Goal: Task Accomplishment & Management: Use online tool/utility

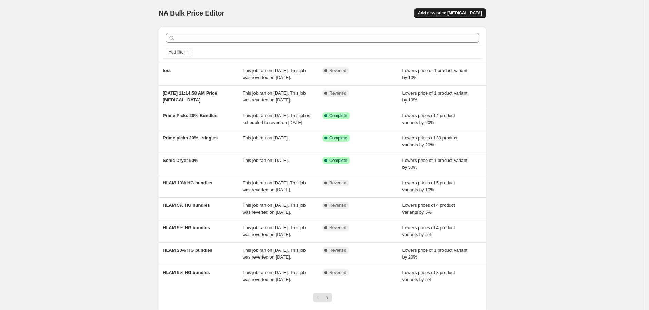
click at [448, 10] on button "Add new price change job" at bounding box center [450, 13] width 72 height 10
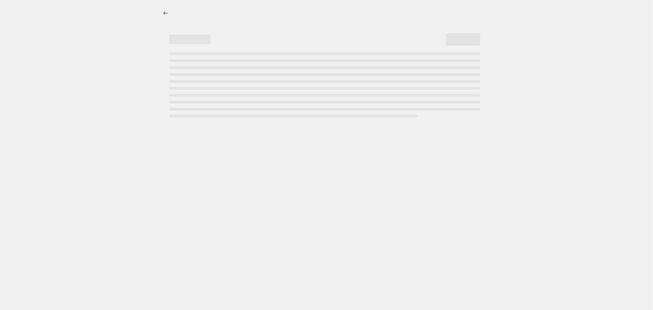
select select "percentage"
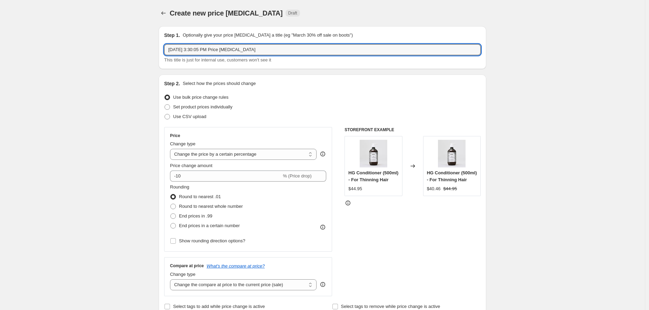
drag, startPoint x: 290, startPoint y: 52, endPoint x: 136, endPoint y: 58, distance: 153.6
type input "TOOL SALE- 30% Off"
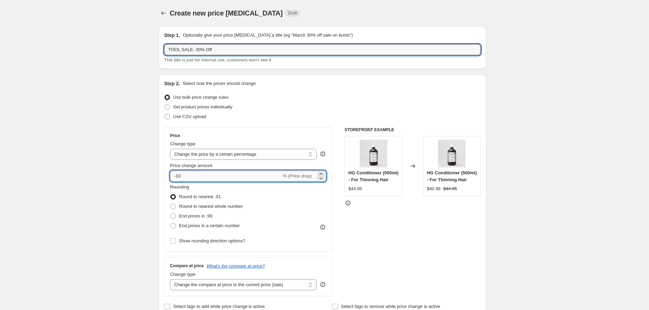
click at [180, 178] on input "-10" at bounding box center [225, 175] width 111 height 11
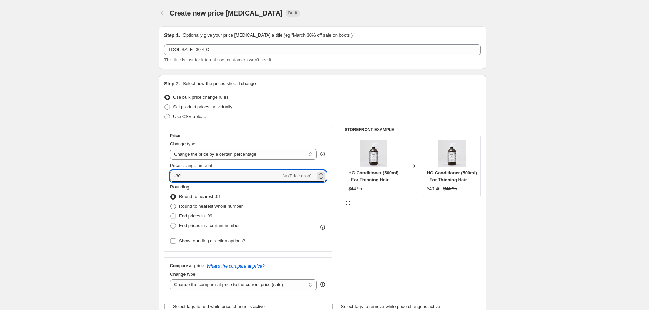
type input "-30"
click at [182, 205] on span "Round to nearest whole number" at bounding box center [211, 206] width 64 height 5
click at [171, 204] on input "Round to nearest whole number" at bounding box center [170, 204] width 0 height 0
radio input "true"
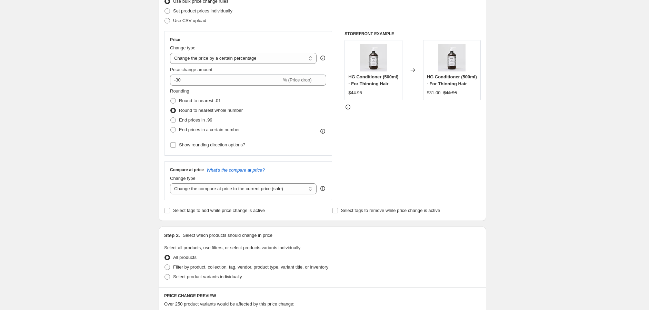
scroll to position [115, 0]
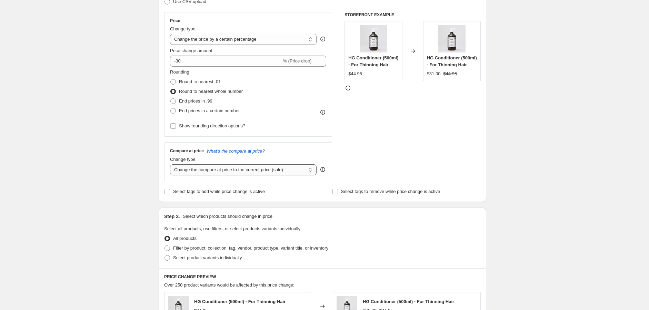
click at [243, 166] on select "Change the compare at price to the current price (sale) Change the compare at p…" at bounding box center [243, 169] width 147 height 11
click at [172, 164] on select "Change the compare at price to the current price (sale) Change the compare at p…" at bounding box center [243, 169] width 147 height 11
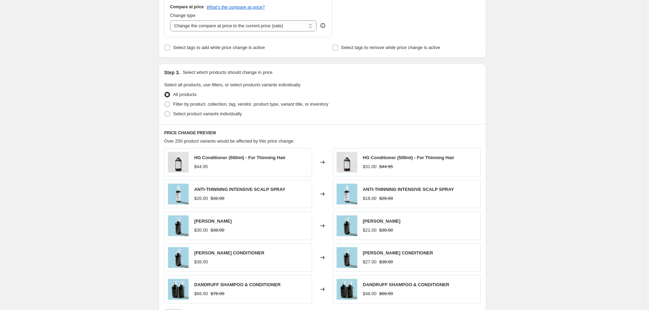
scroll to position [268, 0]
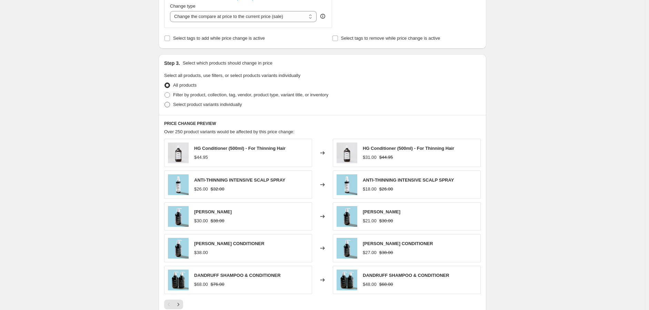
click at [191, 100] on label "Select product variants individually" at bounding box center [203, 105] width 78 height 10
click at [165, 102] on input "Select product variants individually" at bounding box center [165, 102] width 0 height 0
radio input "true"
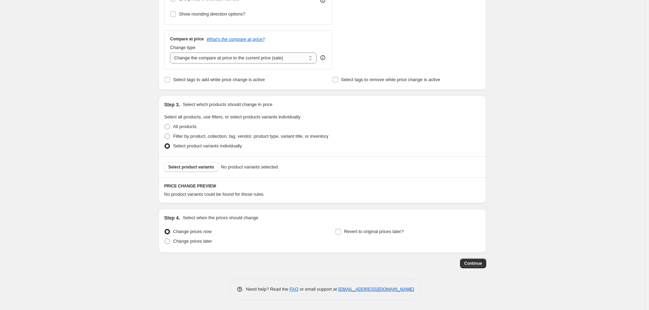
scroll to position [188, 0]
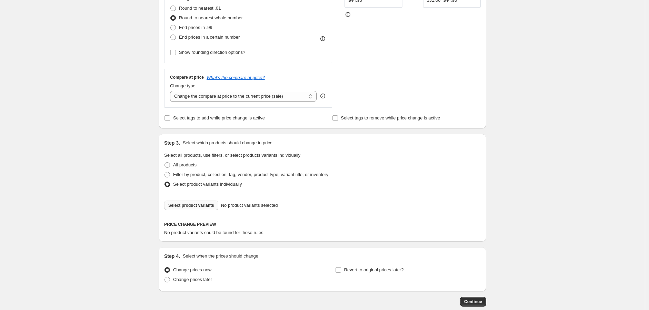
click at [181, 202] on button "Select product variants" at bounding box center [191, 205] width 54 height 10
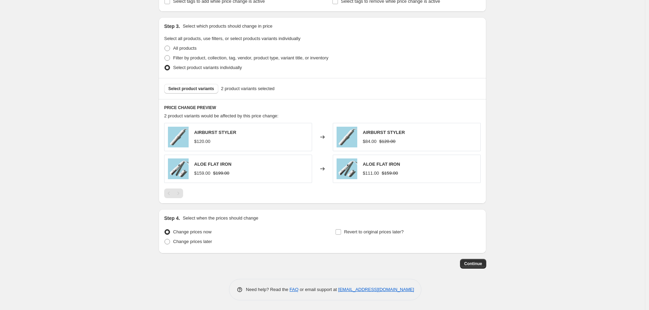
scroll to position [305, 0]
click at [217, 245] on div "Change prices later" at bounding box center [237, 241] width 146 height 10
click at [210, 243] on span "Change prices later" at bounding box center [192, 240] width 39 height 5
click at [165, 239] on input "Change prices later" at bounding box center [165, 238] width 0 height 0
radio input "true"
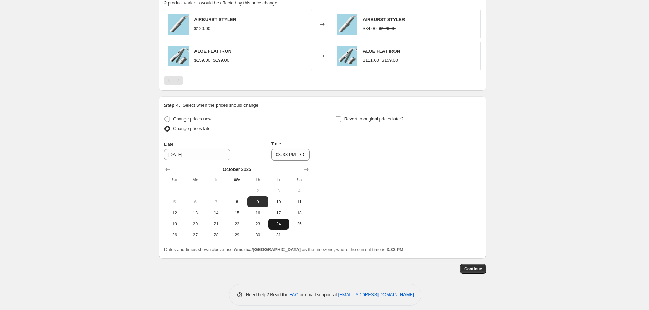
scroll to position [420, 0]
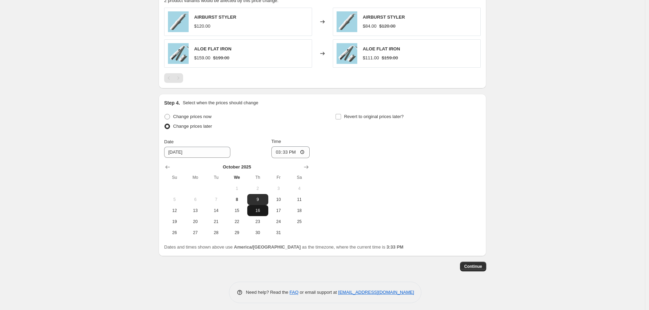
click at [257, 212] on span "16" at bounding box center [257, 211] width 15 height 6
type input "10/16/2025"
click at [281, 153] on input "15:33" at bounding box center [291, 152] width 39 height 12
type input "16:00"
click at [395, 181] on div "Change prices now Change prices later Date 10/16/2025 Time 16:00 October 2025 S…" at bounding box center [322, 175] width 317 height 126
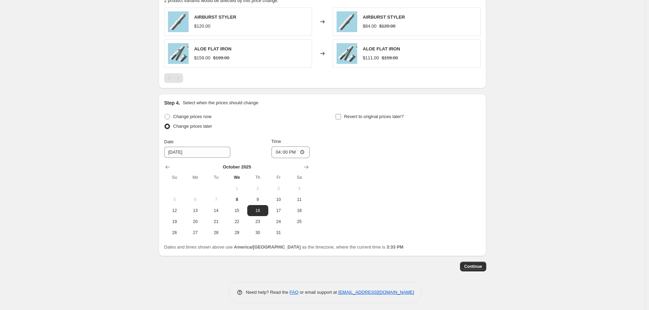
click at [341, 116] on input "Revert to original prices later?" at bounding box center [339, 117] width 6 height 6
checkbox input "true"
click at [449, 154] on input "15:33" at bounding box center [461, 152] width 39 height 12
type input "18:00"
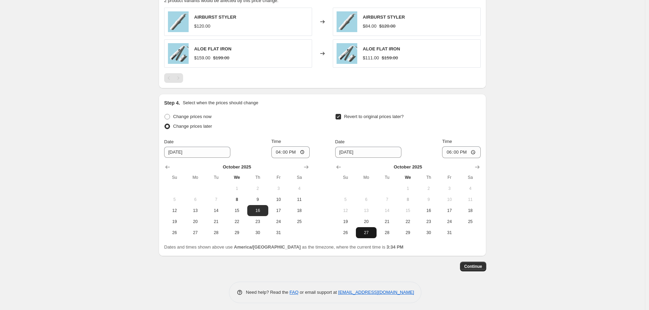
click at [368, 230] on span "27" at bounding box center [366, 233] width 15 height 6
type input "10/27/2025"
click at [475, 268] on span "Continue" at bounding box center [473, 267] width 18 height 6
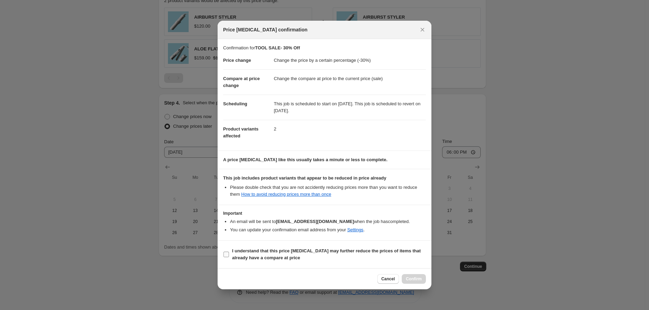
click at [255, 256] on b "I understand that this price change job may further reduce the prices of items …" at bounding box center [326, 254] width 189 height 12
click at [229, 256] on input "I understand that this price change job may further reduce the prices of items …" at bounding box center [227, 255] width 6 height 6
checkbox input "true"
click at [411, 279] on span "Confirm" at bounding box center [414, 279] width 16 height 6
type input "TOOL SALE- 30% Off"
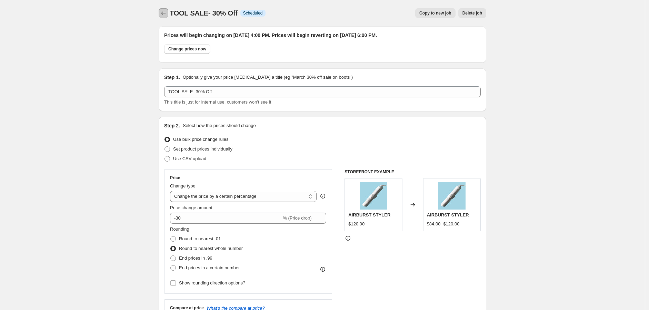
click at [167, 13] on icon "Price change jobs" at bounding box center [163, 13] width 7 height 7
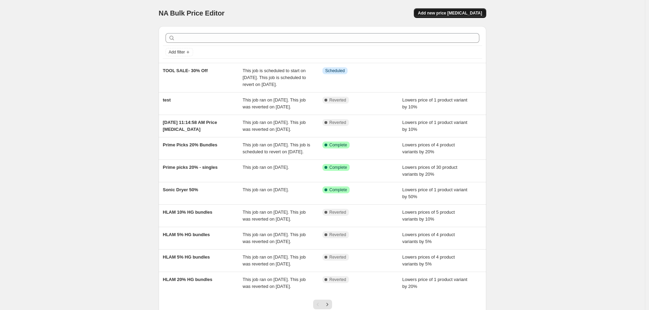
click at [461, 12] on span "Add new price change job" at bounding box center [450, 13] width 64 height 6
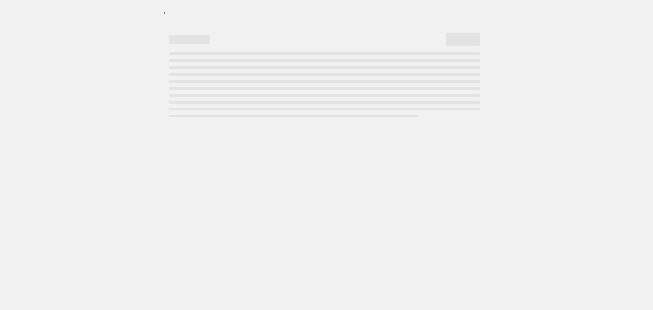
select select "percentage"
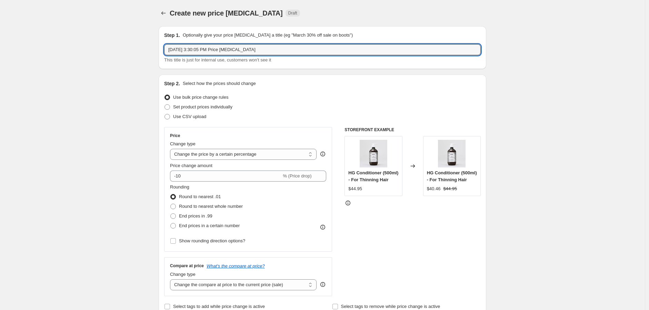
drag, startPoint x: 277, startPoint y: 49, endPoint x: 54, endPoint y: 41, distance: 222.7
type input "TOOL SALE- 50% Off"
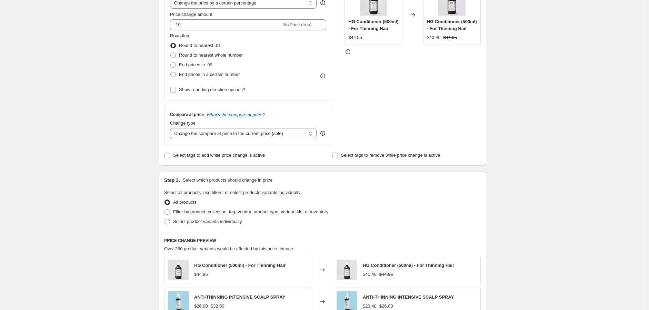
scroll to position [230, 0]
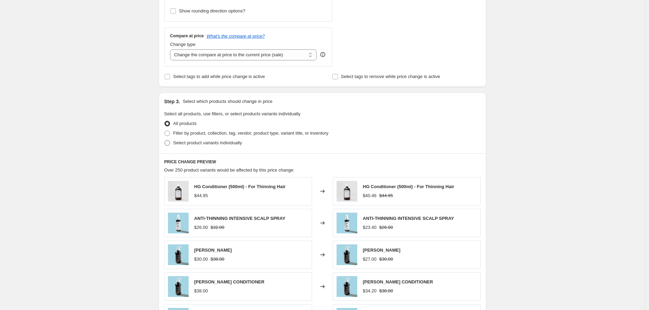
click at [198, 147] on label "Select product variants individually" at bounding box center [203, 143] width 78 height 10
click at [165, 140] on input "Select product variants individually" at bounding box center [165, 140] width 0 height 0
radio input "true"
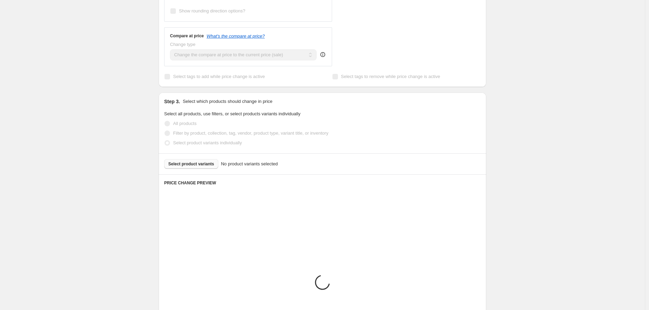
scroll to position [227, 0]
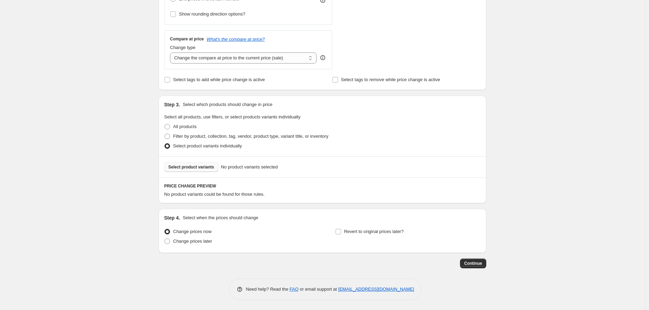
click at [199, 164] on span "Select product variants" at bounding box center [191, 167] width 46 height 6
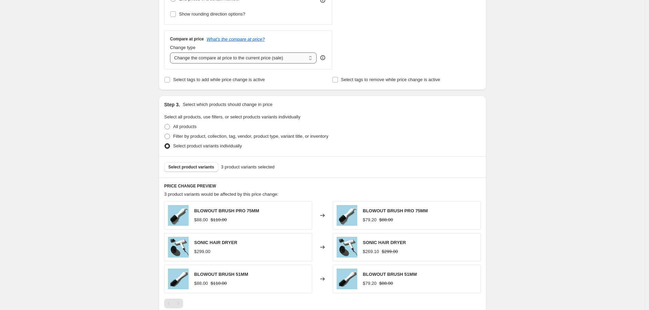
click at [246, 53] on select "Change the compare at price to the current price (sale) Change the compare at p…" at bounding box center [243, 57] width 147 height 11
select select "no_change"
click at [172, 52] on select "Change the compare at price to the current price (sale) Change the compare at p…" at bounding box center [243, 57] width 147 height 11
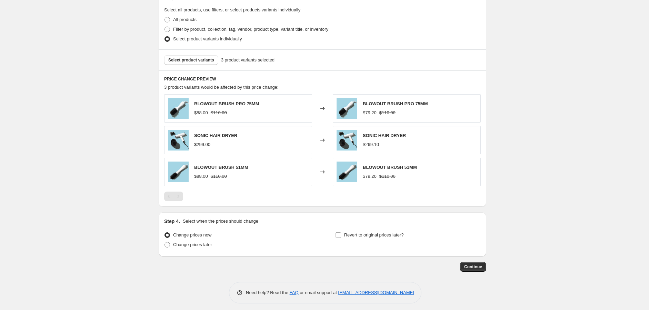
scroll to position [337, 0]
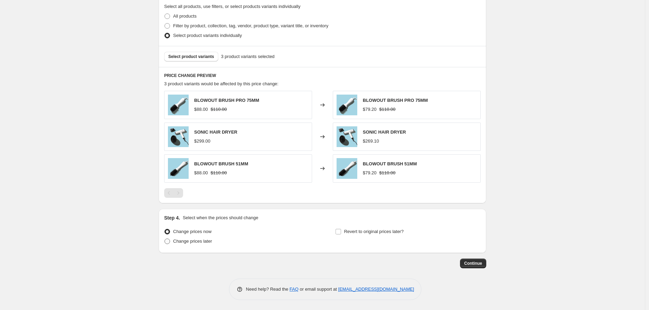
click at [190, 242] on span "Change prices later" at bounding box center [192, 240] width 39 height 5
click at [165, 239] on input "Change prices later" at bounding box center [165, 238] width 0 height 0
radio input "true"
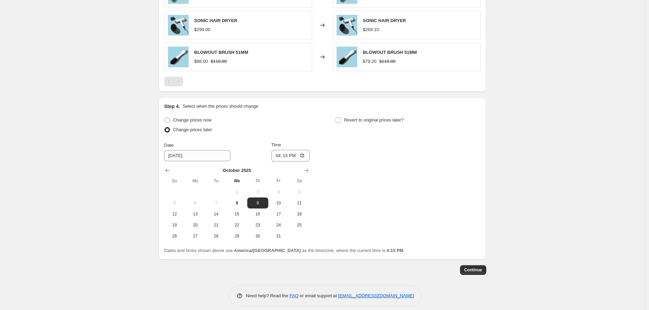
scroll to position [452, 0]
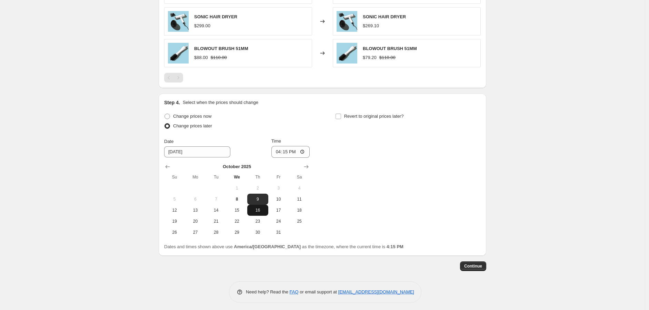
click at [264, 209] on span "16" at bounding box center [257, 210] width 15 height 6
type input "10/16/2025"
click at [281, 154] on input "16:15" at bounding box center [291, 152] width 39 height 12
click at [284, 153] on input "16:15" at bounding box center [291, 152] width 39 height 12
type input "16:00"
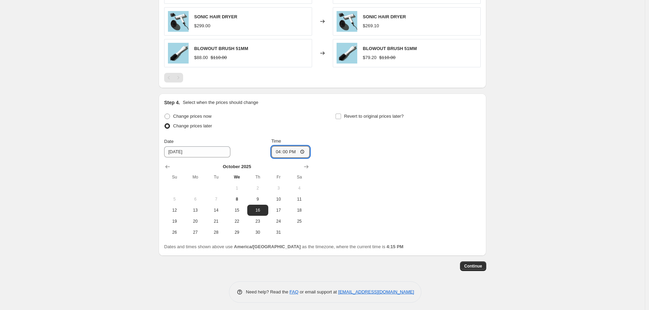
click at [431, 181] on div "Change prices now Change prices later Date 10/16/2025 Time 16:00 October 2025 S…" at bounding box center [322, 174] width 317 height 126
click at [346, 114] on span "Revert to original prices later?" at bounding box center [374, 116] width 60 height 5
click at [341, 114] on input "Revert to original prices later?" at bounding box center [339, 117] width 6 height 6
checkbox input "true"
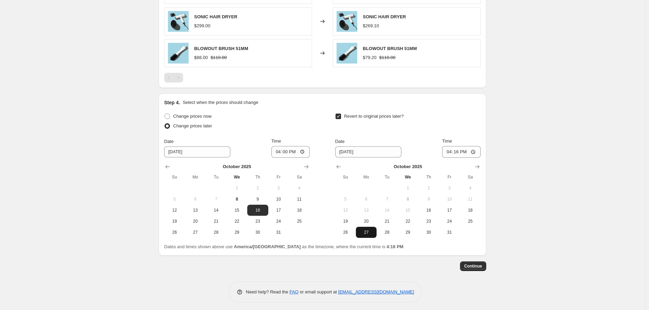
click at [368, 229] on span "27" at bounding box center [366, 232] width 15 height 6
type input "10/27/2025"
click at [451, 153] on input "16:16" at bounding box center [461, 152] width 39 height 12
type input "18:00"
drag, startPoint x: 466, startPoint y: 201, endPoint x: 492, endPoint y: 235, distance: 43.0
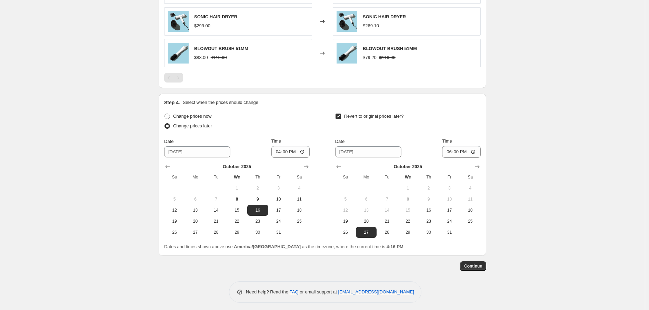
click at [469, 204] on button "11" at bounding box center [470, 199] width 21 height 11
click at [475, 268] on span "Continue" at bounding box center [473, 266] width 18 height 6
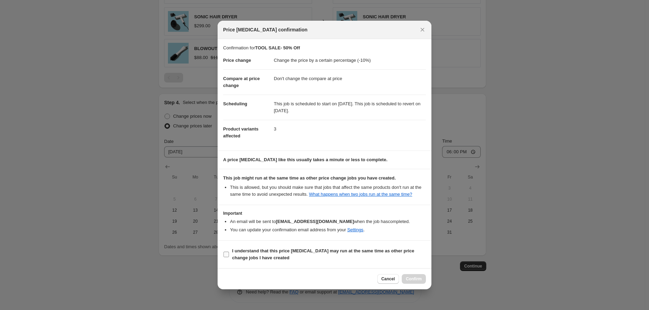
click at [298, 259] on span "I understand that this price change job may run at the same time as other price…" at bounding box center [329, 254] width 194 height 14
click at [229, 257] on input "I understand that this price change job may run at the same time as other price…" at bounding box center [227, 255] width 6 height 6
checkbox input "true"
click at [409, 280] on span "Confirm" at bounding box center [414, 279] width 16 height 6
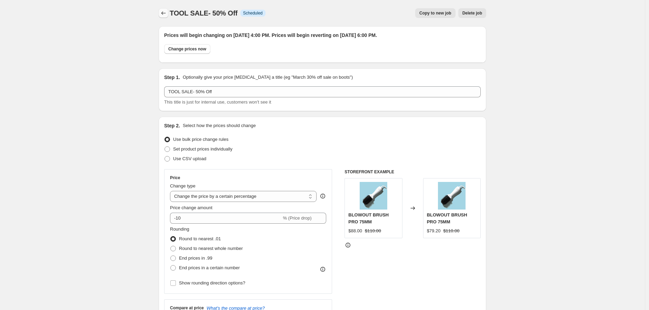
click at [164, 14] on icon "Price change jobs" at bounding box center [163, 13] width 7 height 7
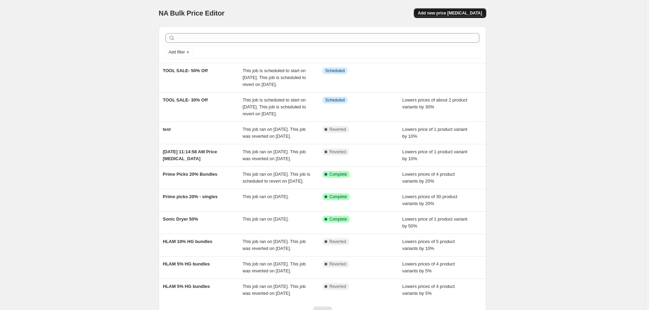
click at [461, 12] on span "Add new price change job" at bounding box center [450, 13] width 64 height 6
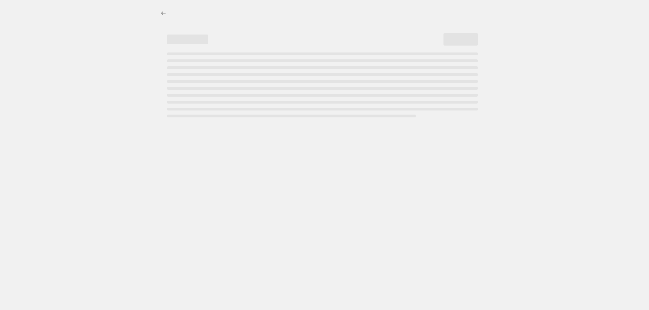
select select "percentage"
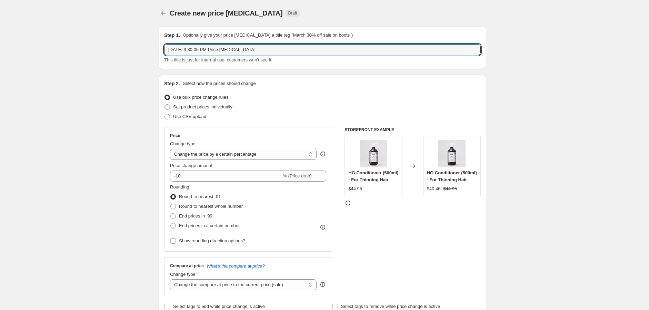
drag, startPoint x: 279, startPoint y: 46, endPoint x: 128, endPoint y: 50, distance: 150.8
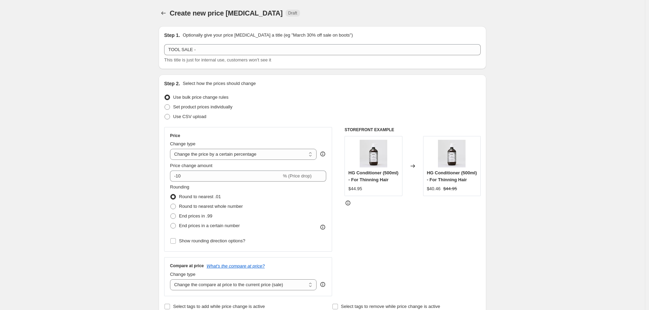
click at [177, 59] on span "This title is just for internal use, customers won't see it" at bounding box center [217, 59] width 107 height 5
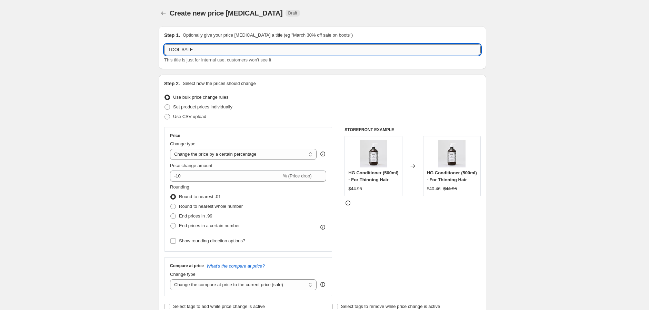
click at [214, 53] on input "TOOL SALE -" at bounding box center [322, 49] width 317 height 11
type input "TOOL SALE - 40% Off"
click at [199, 167] on label "Price change amount" at bounding box center [191, 165] width 42 height 7
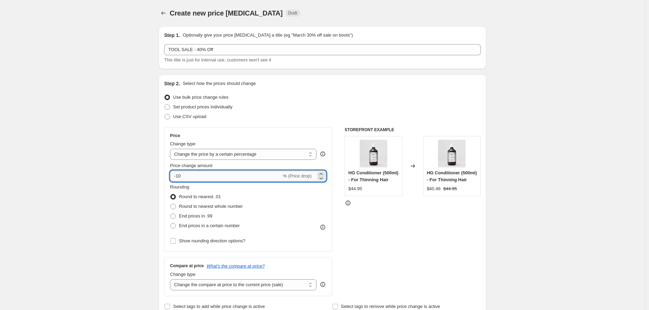
click at [189, 178] on input "-10" at bounding box center [225, 175] width 111 height 11
type input "-1"
type input "-40"
click at [242, 205] on span "Round to nearest whole number" at bounding box center [211, 206] width 64 height 5
click at [171, 204] on input "Round to nearest whole number" at bounding box center [170, 204] width 0 height 0
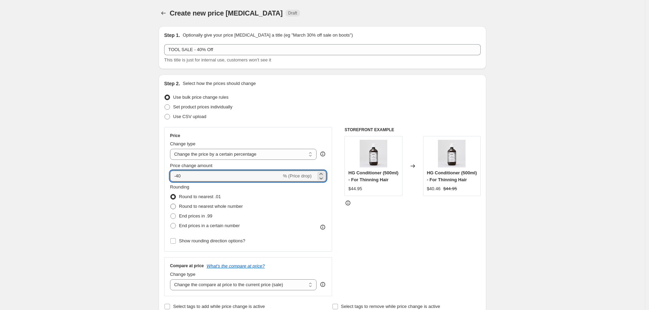
radio input "true"
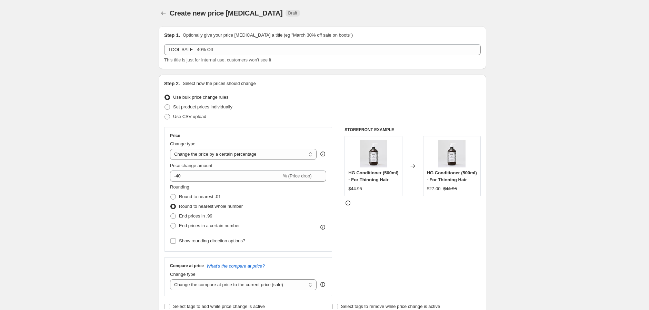
scroll to position [115, 0]
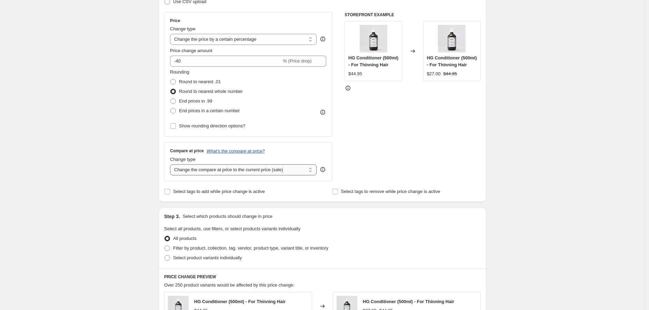
drag, startPoint x: 261, startPoint y: 166, endPoint x: 260, endPoint y: 175, distance: 8.6
click at [261, 166] on select "Change the compare at price to the current price (sale) Change the compare at p…" at bounding box center [243, 169] width 147 height 11
select select "no_change"
click at [172, 164] on select "Change the compare at price to the current price (sale) Change the compare at p…" at bounding box center [243, 169] width 147 height 11
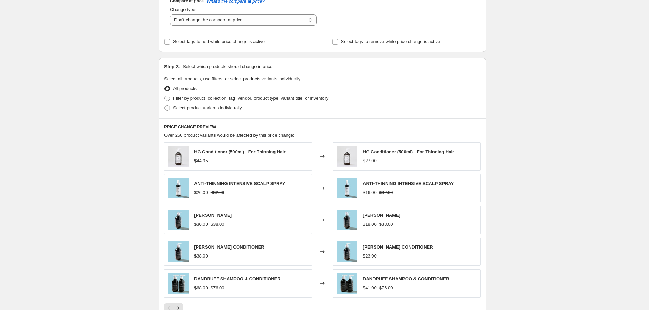
scroll to position [268, 0]
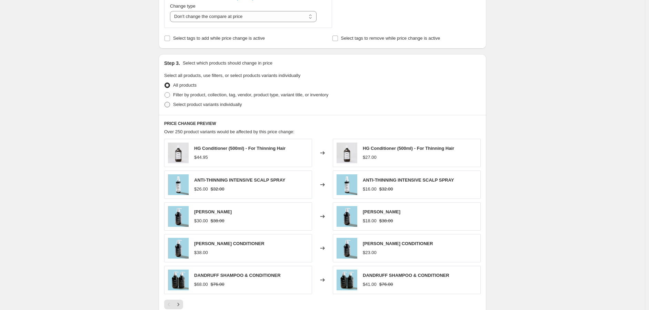
click at [175, 103] on span "Select product variants individually" at bounding box center [207, 104] width 69 height 5
click at [165, 102] on input "Select product variants individually" at bounding box center [165, 102] width 0 height 0
radio input "true"
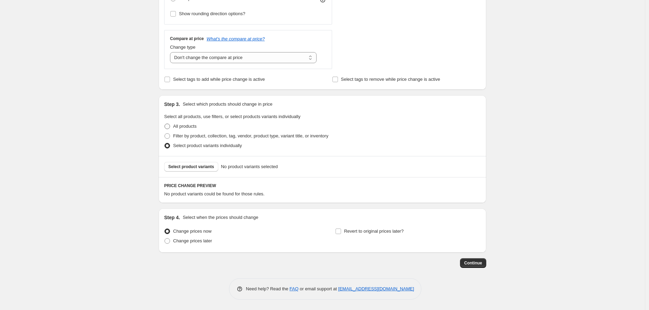
scroll to position [227, 0]
click at [188, 163] on button "Select product variants" at bounding box center [191, 167] width 54 height 10
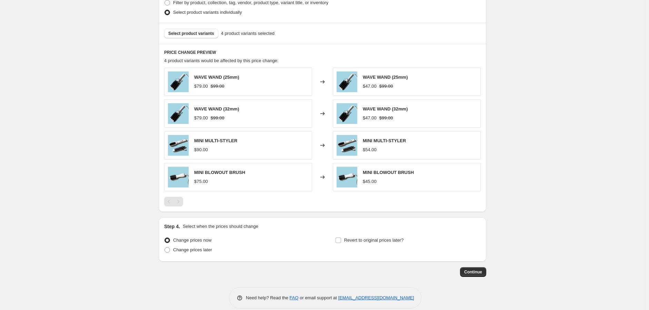
scroll to position [369, 0]
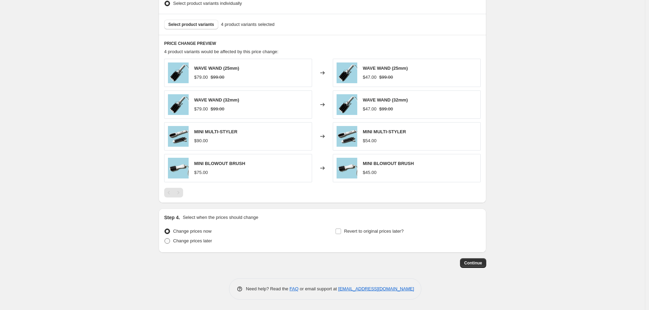
click at [203, 243] on span "Change prices later" at bounding box center [192, 240] width 39 height 5
click at [165, 238] on input "Change prices later" at bounding box center [165, 238] width 0 height 0
radio input "true"
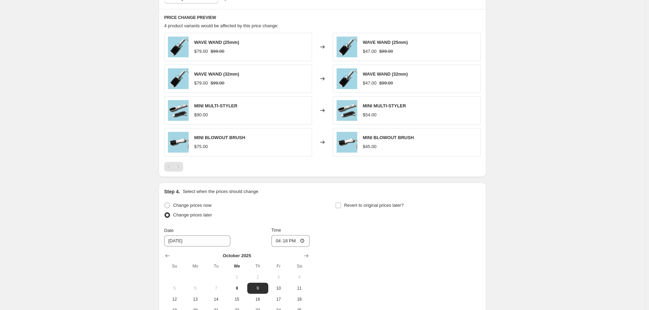
scroll to position [487, 0]
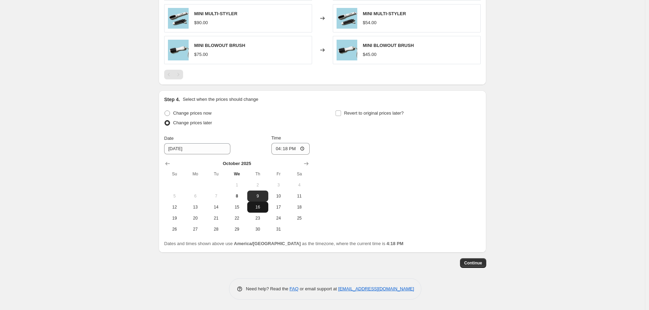
click at [263, 205] on span "16" at bounding box center [257, 207] width 15 height 6
type input "10/16/2025"
click at [279, 149] on input "16:18" at bounding box center [291, 149] width 39 height 12
click at [348, 116] on span "Revert to original prices later?" at bounding box center [374, 112] width 60 height 5
click at [341, 116] on input "Revert to original prices later?" at bounding box center [339, 113] width 6 height 6
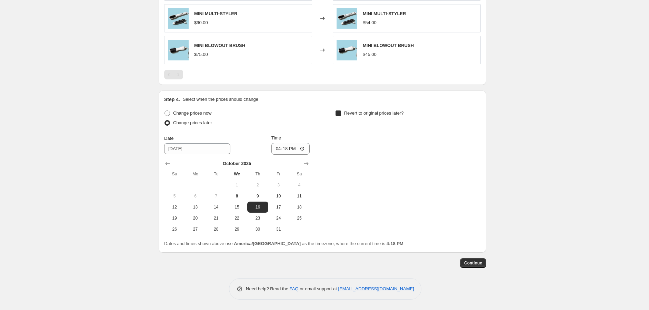
checkbox input "true"
click at [448, 147] on input "16:18" at bounding box center [461, 149] width 39 height 12
type input "18:00"
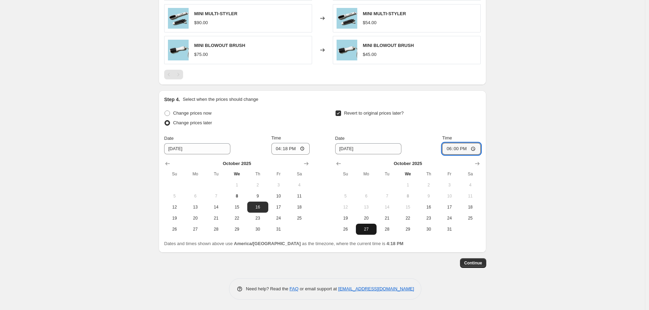
click at [375, 233] on button "27" at bounding box center [366, 229] width 21 height 11
type input "10/27/2025"
click at [286, 145] on input "16:18" at bounding box center [291, 149] width 39 height 12
click at [287, 148] on input "16:18" at bounding box center [291, 149] width 39 height 12
type input "16:00"
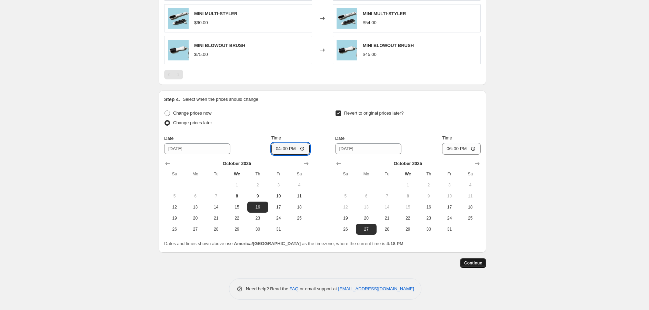
click at [480, 262] on span "Continue" at bounding box center [473, 263] width 18 height 6
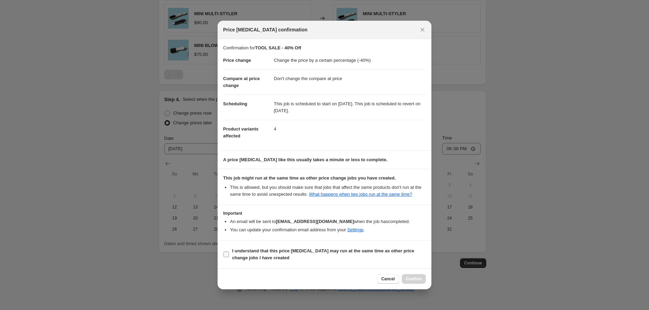
drag, startPoint x: 248, startPoint y: 256, endPoint x: 307, endPoint y: 262, distance: 59.0
click at [249, 256] on b "I understand that this price change job may run at the same time as other price…" at bounding box center [323, 254] width 182 height 12
click at [229, 262] on label "I understand that this price change job may run at the same time as other price…" at bounding box center [324, 254] width 203 height 17
click at [229, 257] on input "I understand that this price change job may run at the same time as other price…" at bounding box center [227, 255] width 6 height 6
checkbox input "true"
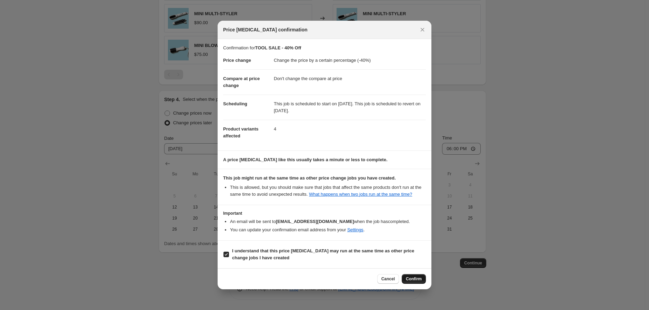
click at [422, 284] on button "Confirm" at bounding box center [414, 279] width 24 height 10
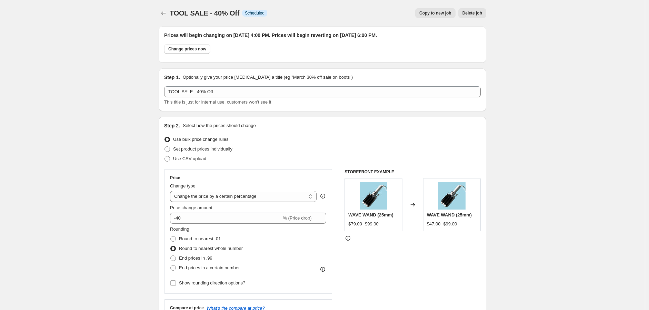
click at [164, 14] on icon "Price change jobs" at bounding box center [163, 13] width 7 height 7
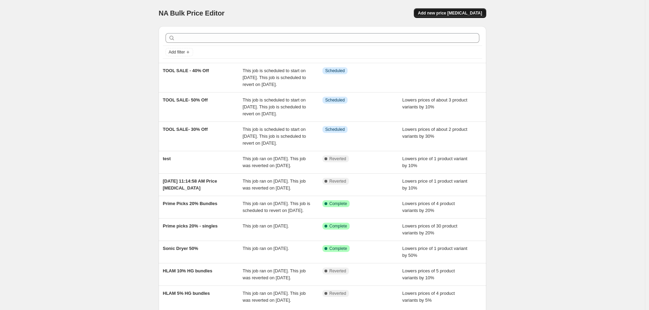
click at [465, 14] on span "Add new price change job" at bounding box center [450, 13] width 64 height 6
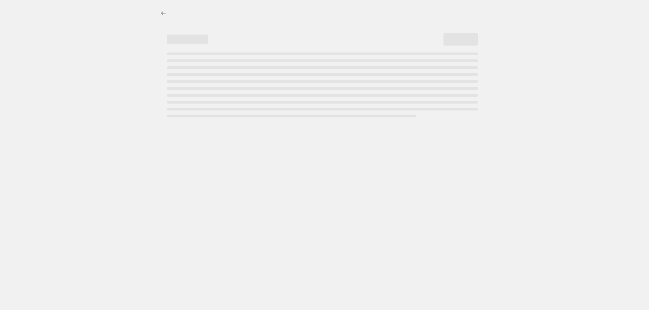
select select "percentage"
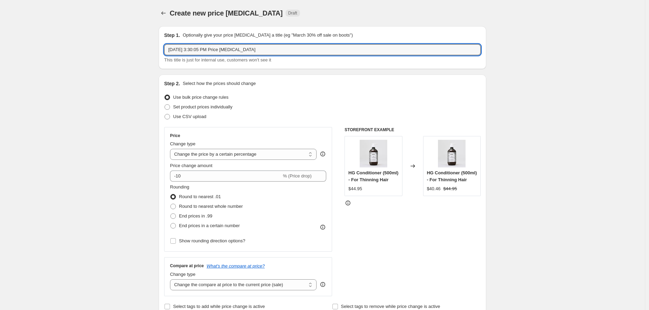
drag, startPoint x: 269, startPoint y: 44, endPoint x: 32, endPoint y: 40, distance: 237.8
type input "TOOL SALE- 25% Off"
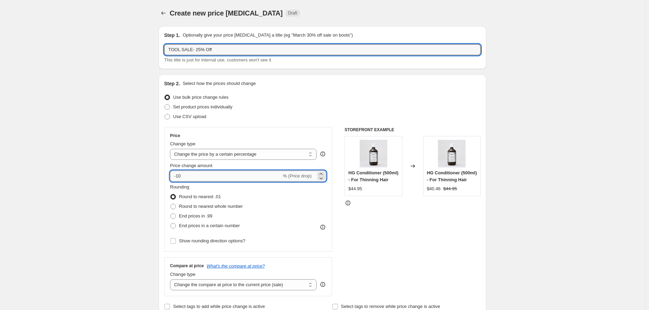
click at [225, 170] on input "-10" at bounding box center [225, 175] width 111 height 11
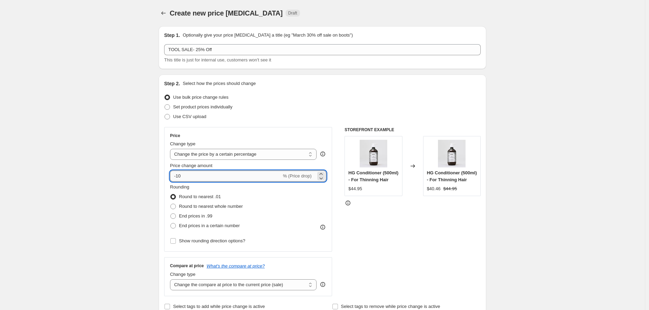
type input "-1"
type input "-25"
click at [226, 206] on span "Round to nearest whole number" at bounding box center [211, 206] width 64 height 5
click at [171, 204] on input "Round to nearest whole number" at bounding box center [170, 204] width 0 height 0
radio input "true"
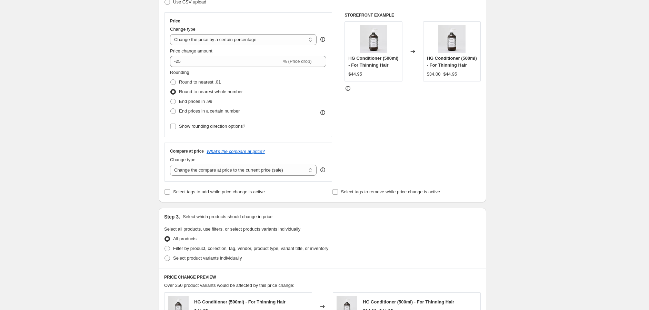
scroll to position [115, 0]
click at [254, 171] on select "Change the compare at price to the current price (sale) Change the compare at p…" at bounding box center [243, 169] width 147 height 11
select select "no_change"
click at [172, 164] on select "Change the compare at price to the current price (sale) Change the compare at p…" at bounding box center [243, 169] width 147 height 11
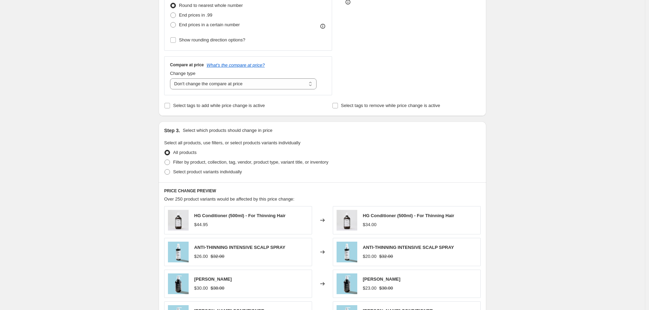
scroll to position [230, 0]
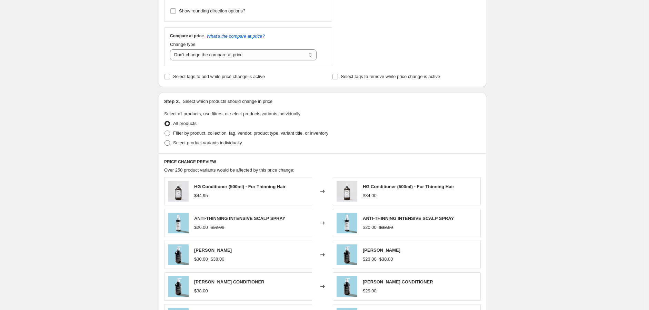
click at [184, 145] on span "Select product variants individually" at bounding box center [207, 142] width 69 height 7
click at [165, 140] on input "Select product variants individually" at bounding box center [165, 140] width 0 height 0
radio input "true"
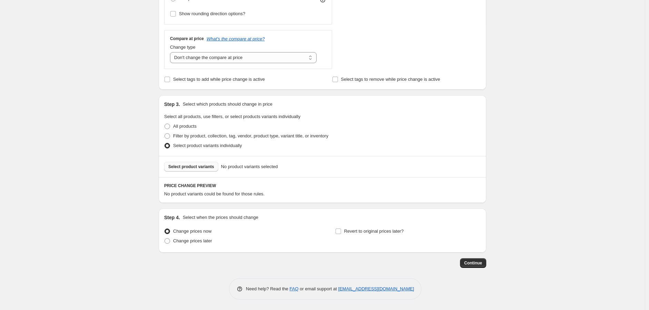
scroll to position [227, 0]
click at [194, 169] on span "Select product variants" at bounding box center [191, 167] width 46 height 6
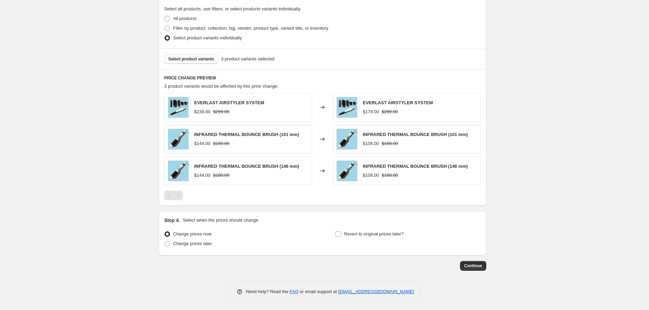
scroll to position [337, 0]
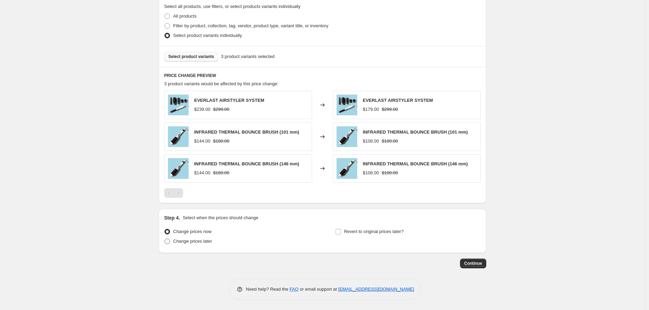
click at [205, 241] on span "Change prices later" at bounding box center [192, 240] width 39 height 5
click at [165, 239] on input "Change prices later" at bounding box center [165, 238] width 0 height 0
radio input "true"
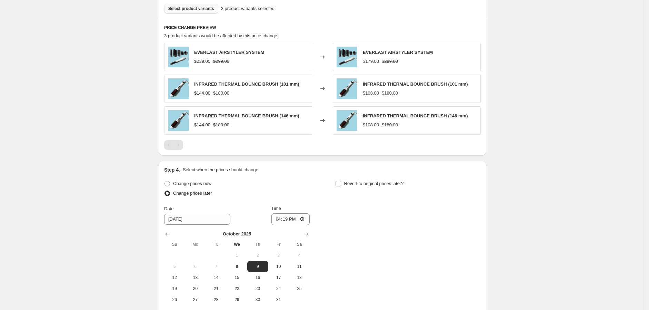
scroll to position [455, 0]
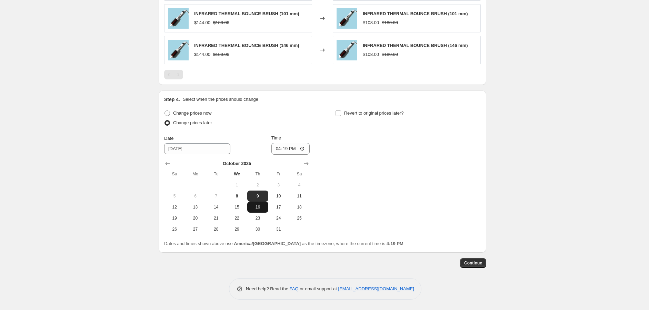
click at [260, 208] on span "16" at bounding box center [257, 207] width 15 height 6
type input "10/16/2025"
click at [280, 144] on input "16:19" at bounding box center [291, 149] width 39 height 12
click at [291, 147] on input "16:19" at bounding box center [291, 149] width 39 height 12
click at [288, 148] on input "16:19" at bounding box center [291, 149] width 39 height 12
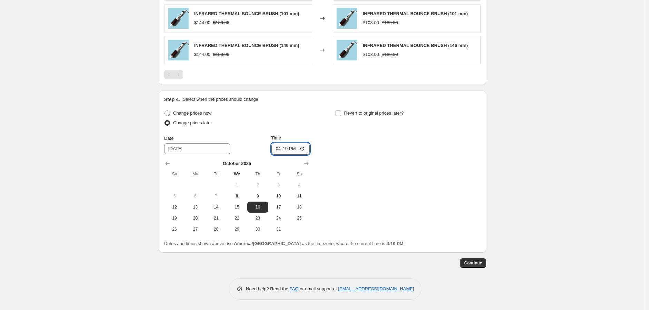
click at [284, 148] on input "16:19" at bounding box center [291, 149] width 39 height 12
type input "16:00"
click at [340, 112] on input "Revert to original prices later?" at bounding box center [339, 113] width 6 height 6
checkbox input "true"
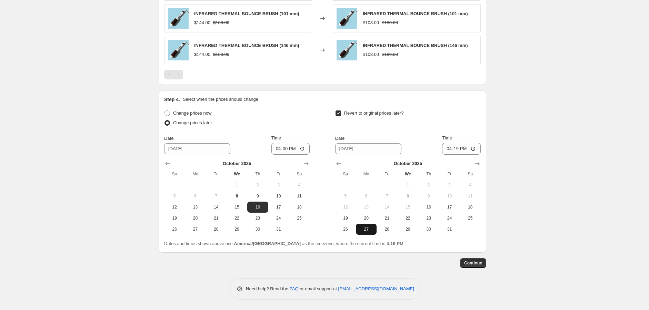
drag, startPoint x: 370, startPoint y: 231, endPoint x: 374, endPoint y: 228, distance: 5.3
click at [370, 230] on span "27" at bounding box center [366, 229] width 15 height 6
type input "10/27/2025"
click at [448, 148] on input "16:19" at bounding box center [461, 149] width 39 height 12
type input "18:00"
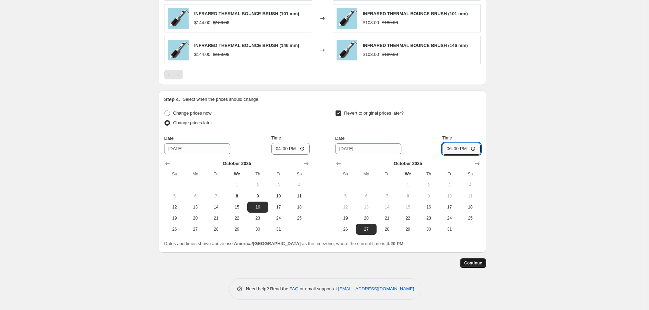
click at [474, 266] on button "Continue" at bounding box center [473, 263] width 26 height 10
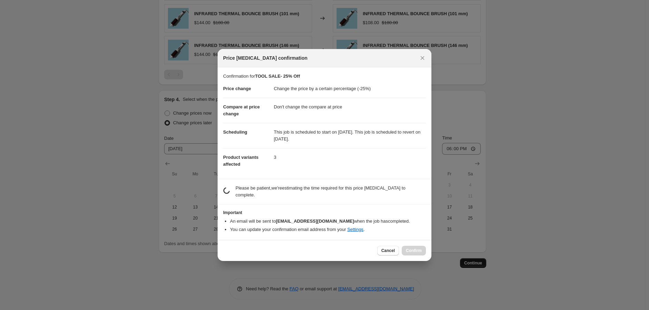
scroll to position [0, 0]
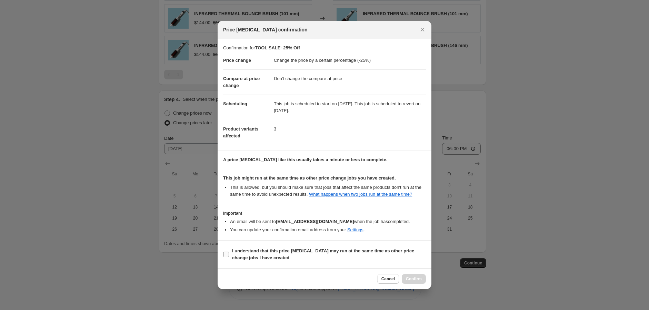
click at [262, 256] on b "I understand that this price change job may run at the same time as other price…" at bounding box center [323, 254] width 182 height 12
click at [229, 256] on input "I understand that this price change job may run at the same time as other price…" at bounding box center [227, 255] width 6 height 6
checkbox input "true"
click at [412, 282] on span "Confirm" at bounding box center [414, 279] width 16 height 6
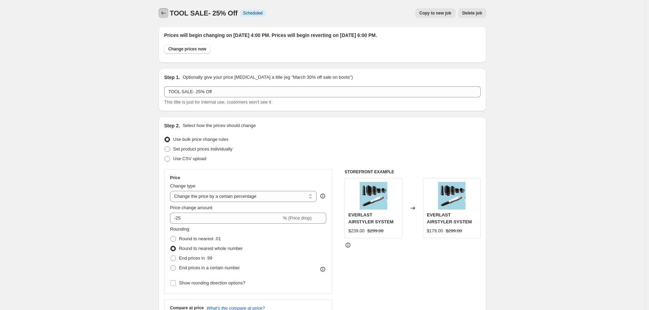
click at [166, 12] on icon "Price change jobs" at bounding box center [163, 13] width 7 height 7
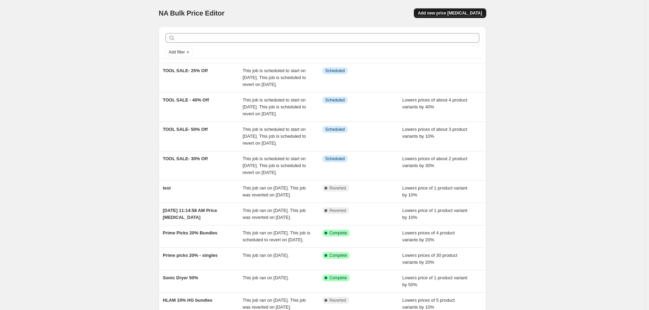
click at [465, 10] on button "Add new price change job" at bounding box center [450, 13] width 72 height 10
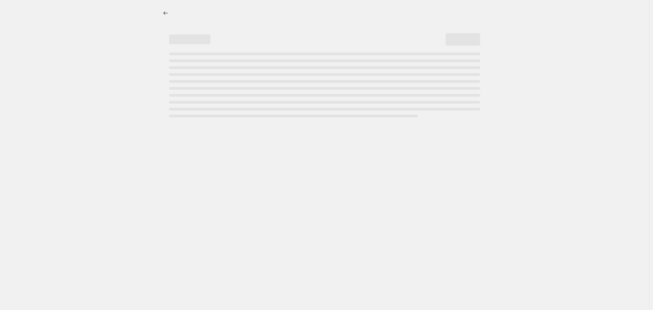
select select "percentage"
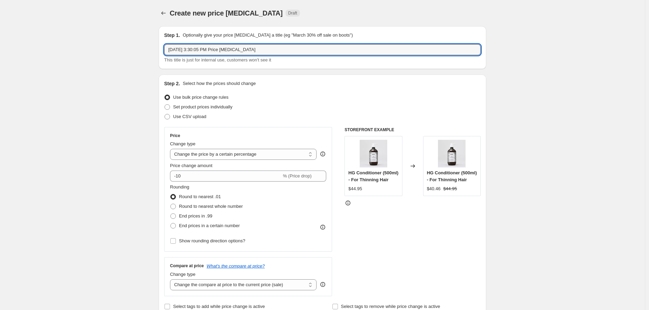
drag, startPoint x: 265, startPoint y: 53, endPoint x: 87, endPoint y: 67, distance: 177.9
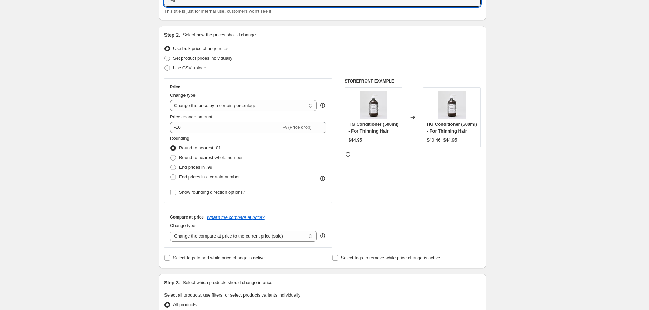
scroll to position [192, 0]
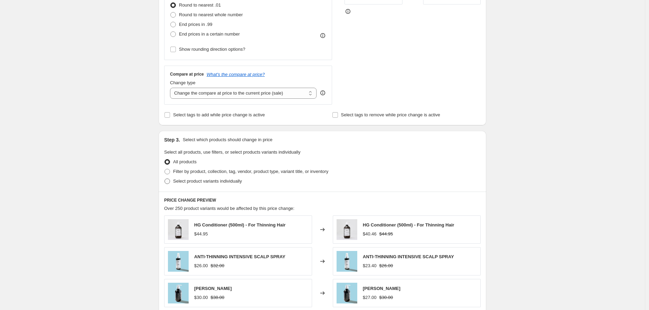
type input "test"
click at [170, 179] on span at bounding box center [168, 181] width 6 height 6
click at [165, 179] on input "Select product variants individually" at bounding box center [165, 178] width 0 height 0
radio input "true"
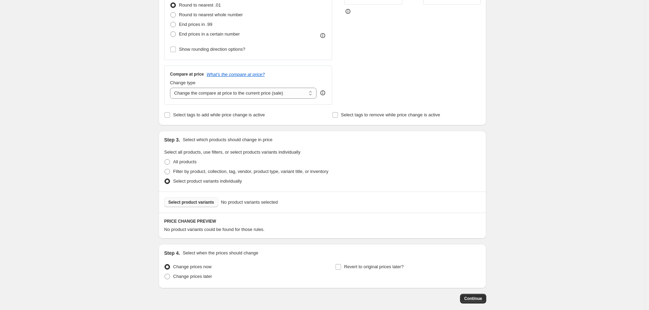
click at [187, 204] on span "Select product variants" at bounding box center [191, 202] width 46 height 6
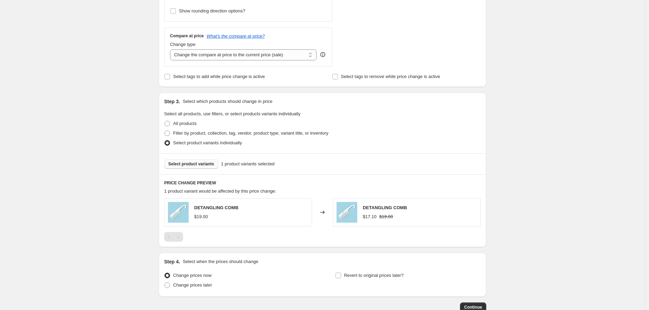
scroll to position [274, 0]
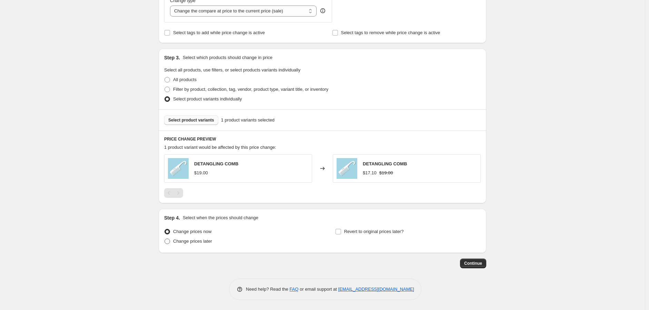
click at [177, 243] on span "Change prices later" at bounding box center [192, 240] width 39 height 5
click at [165, 239] on input "Change prices later" at bounding box center [165, 238] width 0 height 0
radio input "true"
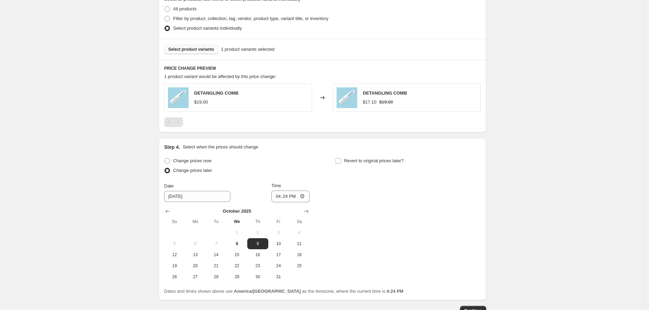
scroll to position [350, 0]
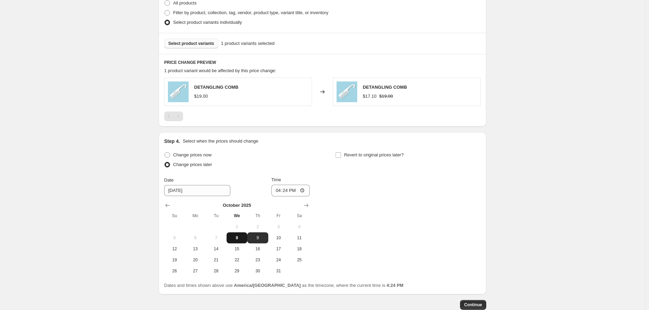
click at [239, 237] on span "8" at bounding box center [236, 238] width 15 height 6
click at [265, 236] on span "9" at bounding box center [257, 238] width 15 height 6
type input "10/9/2025"
click at [280, 190] on input "16:24" at bounding box center [291, 191] width 39 height 12
type input "08:27"
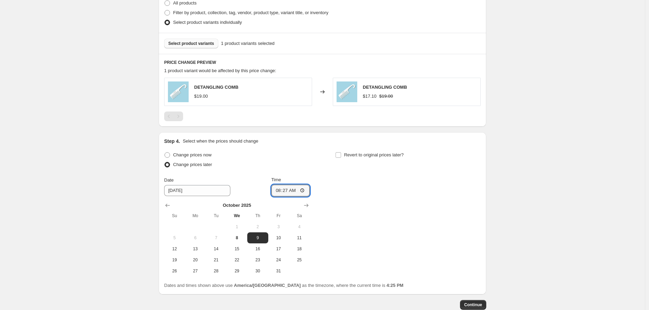
click at [423, 217] on div "Change prices now Change prices later Date 10/9/2025 Time 08:27 October 2025 Su…" at bounding box center [322, 213] width 317 height 126
click at [474, 305] on span "Continue" at bounding box center [473, 305] width 18 height 6
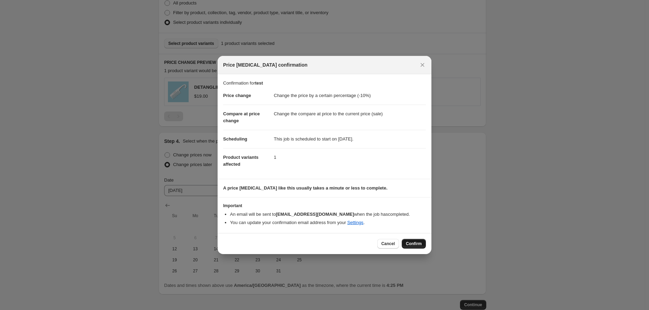
click at [415, 243] on span "Confirm" at bounding box center [414, 244] width 16 height 6
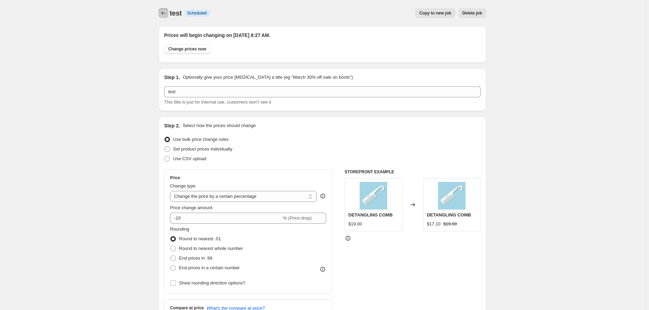
click at [165, 13] on icon "Price change jobs" at bounding box center [163, 13] width 7 height 7
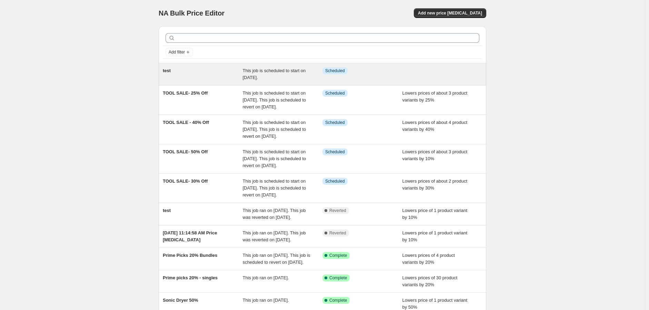
click at [380, 76] on div "Info Scheduled" at bounding box center [363, 74] width 80 height 14
select select "percentage"
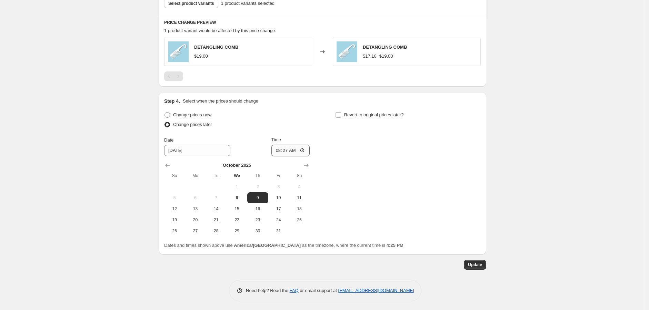
scroll to position [434, 0]
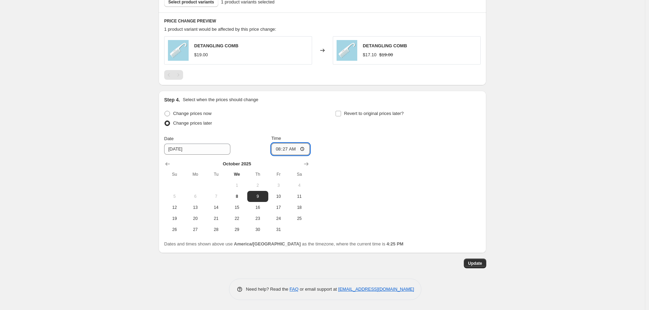
click at [286, 151] on input "08:27" at bounding box center [291, 149] width 39 height 12
type input "08:26"
click at [473, 265] on span "Update" at bounding box center [475, 264] width 14 height 6
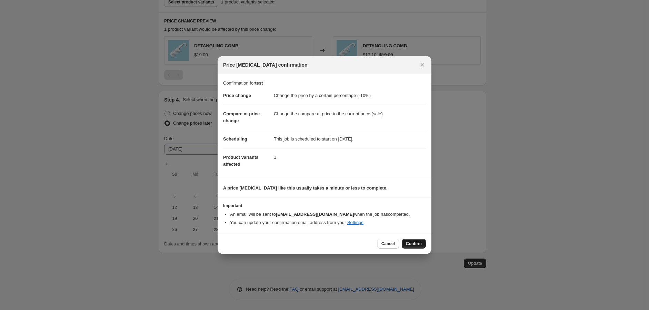
click at [420, 244] on span "Confirm" at bounding box center [414, 244] width 16 height 6
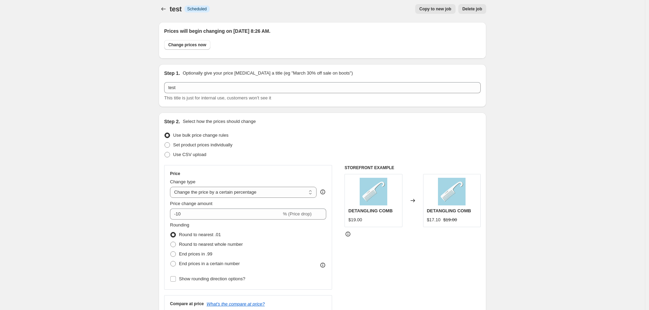
scroll to position [0, 0]
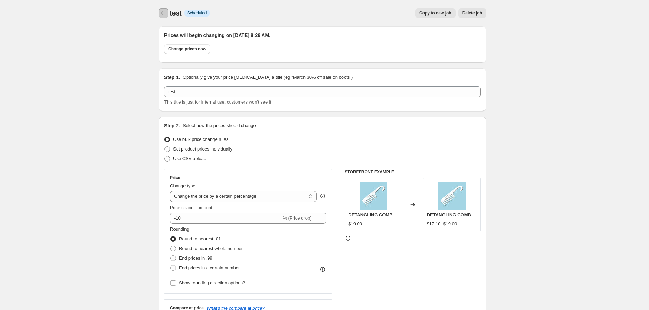
click at [161, 12] on icon "Price change jobs" at bounding box center [163, 13] width 7 height 7
